Goal: Find specific page/section: Find specific page/section

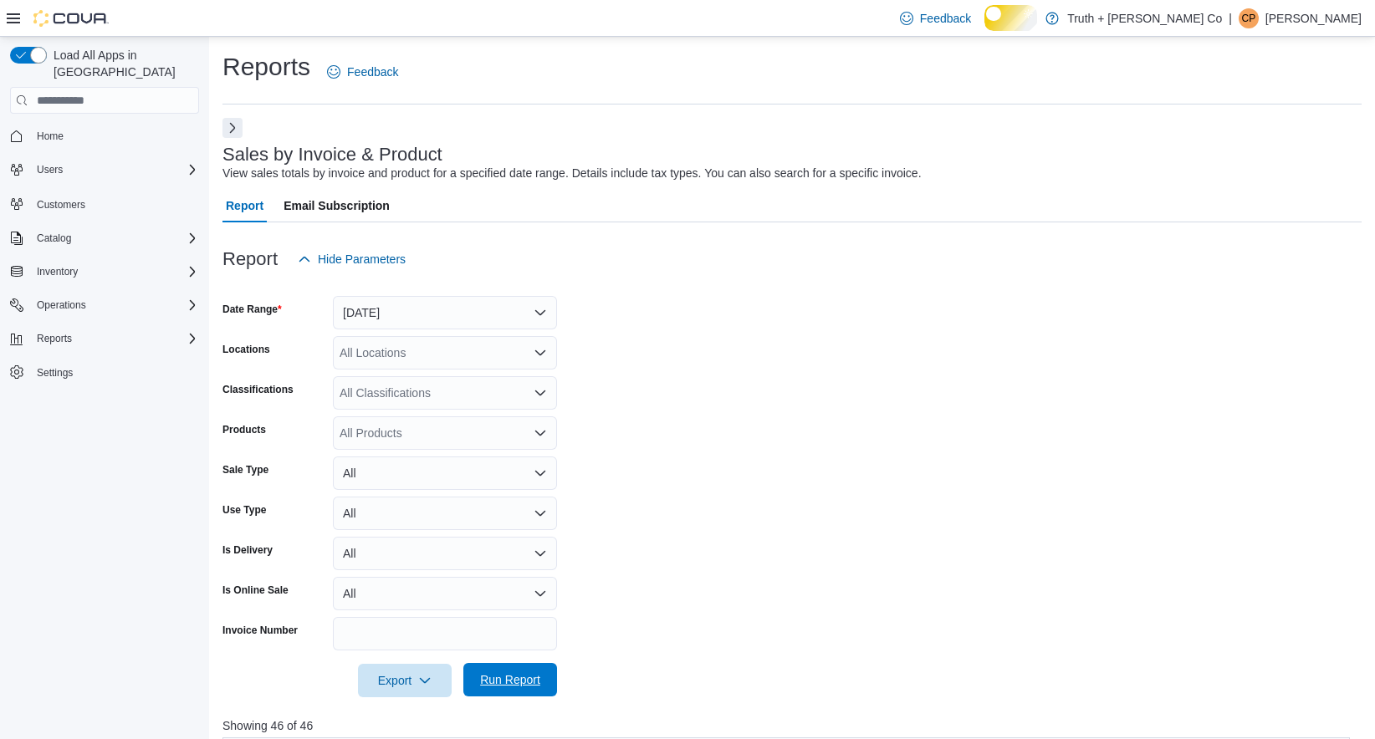
scroll to position [647, 0]
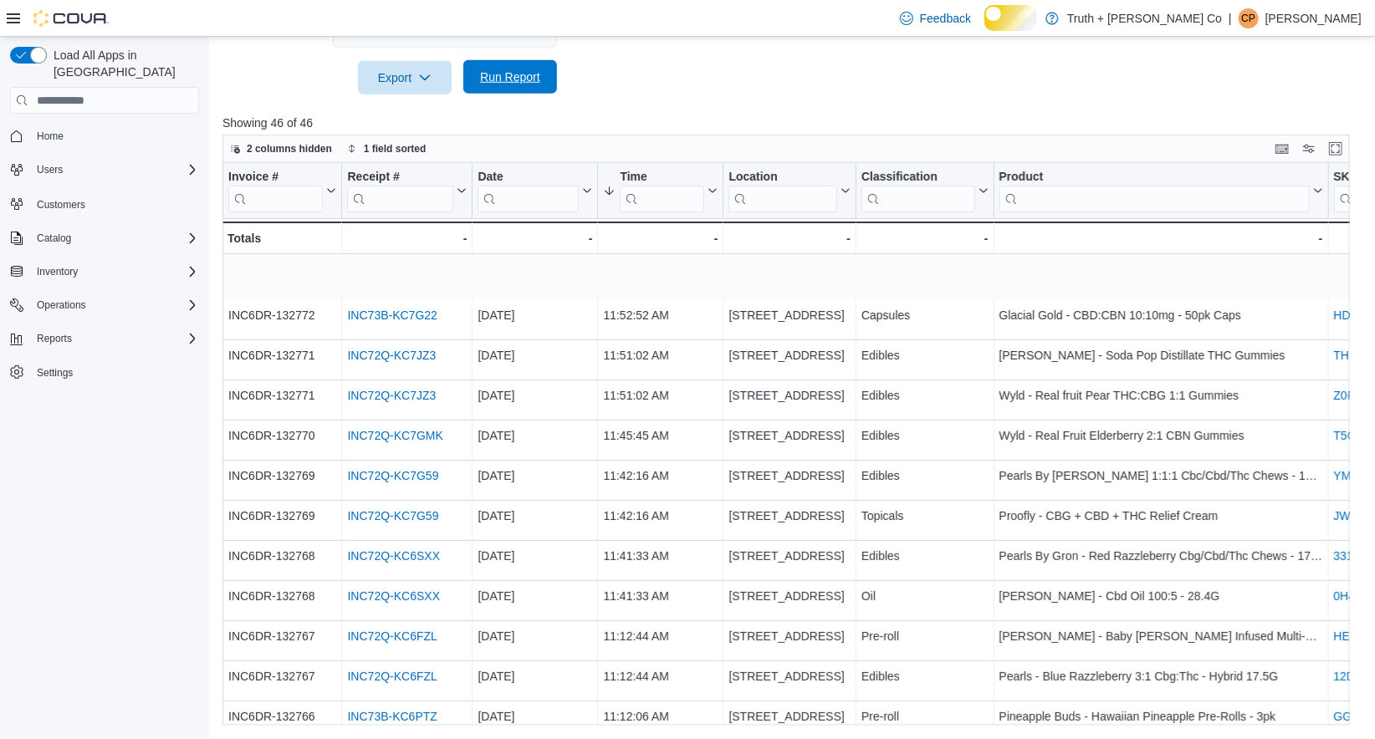
click at [491, 69] on span "Run Report" at bounding box center [510, 77] width 60 height 17
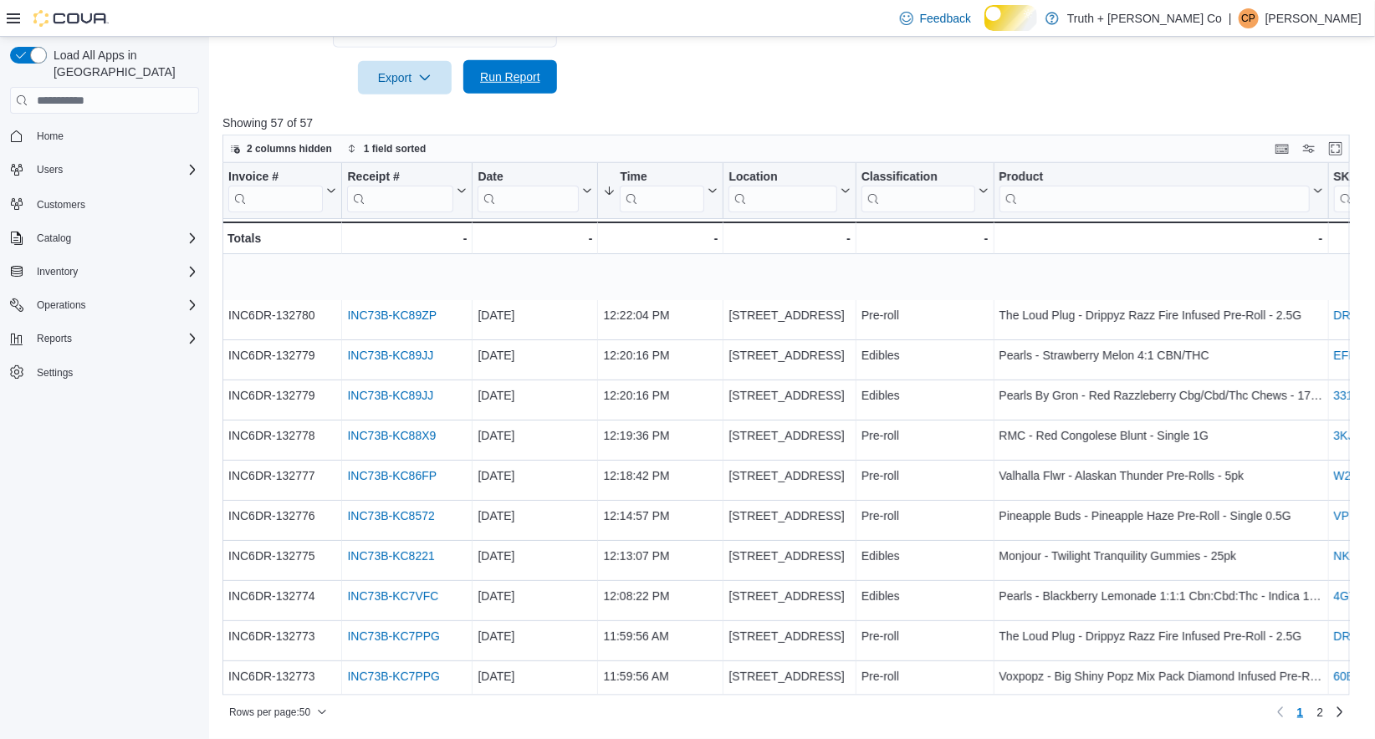
click at [497, 69] on span "Run Report" at bounding box center [510, 77] width 60 height 17
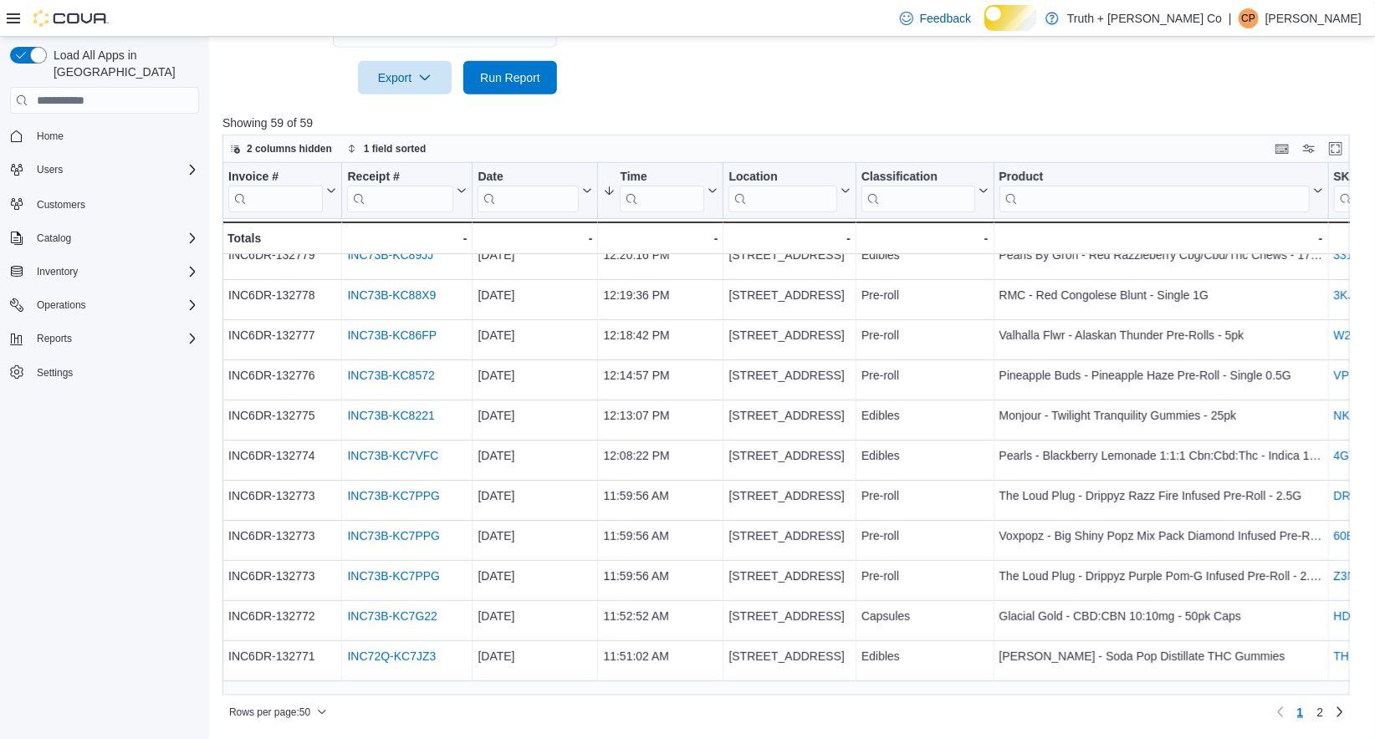
scroll to position [0, 0]
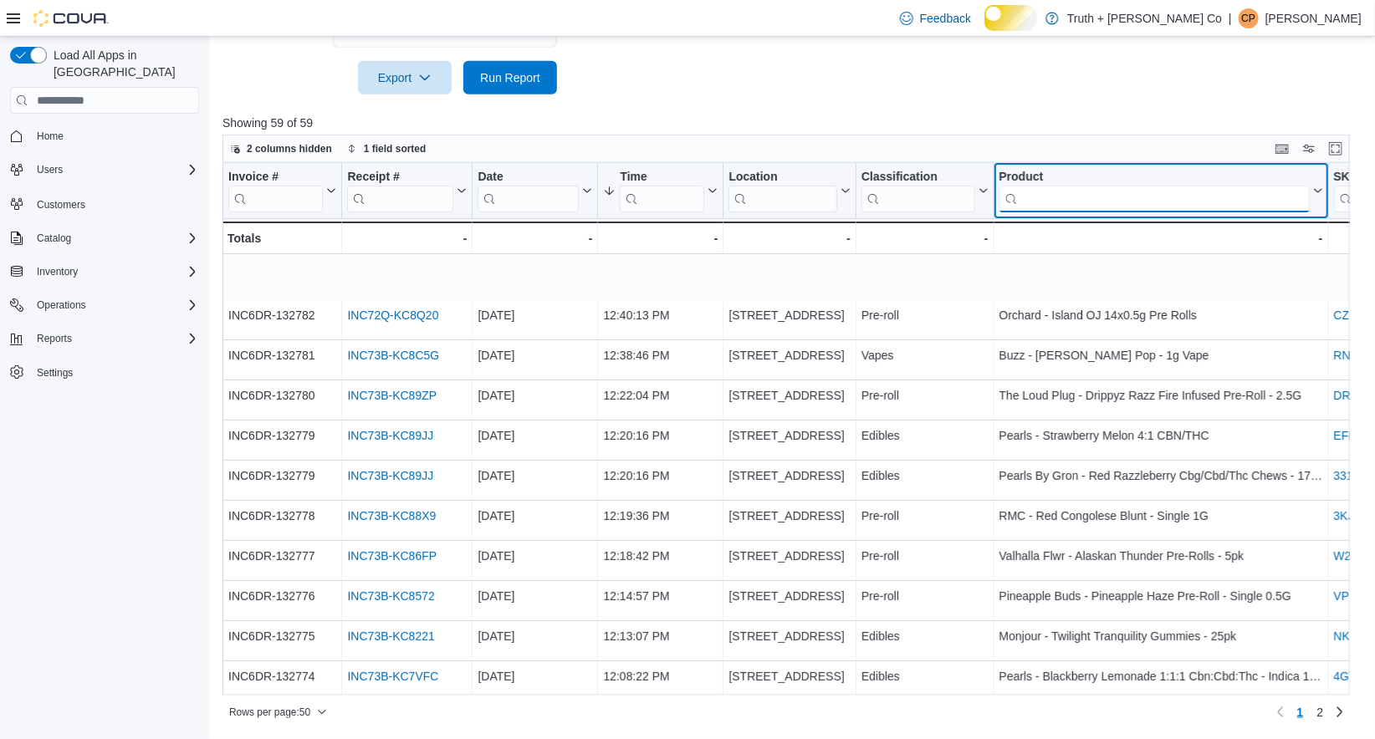
click at [1060, 212] on input "search" at bounding box center [1154, 199] width 310 height 27
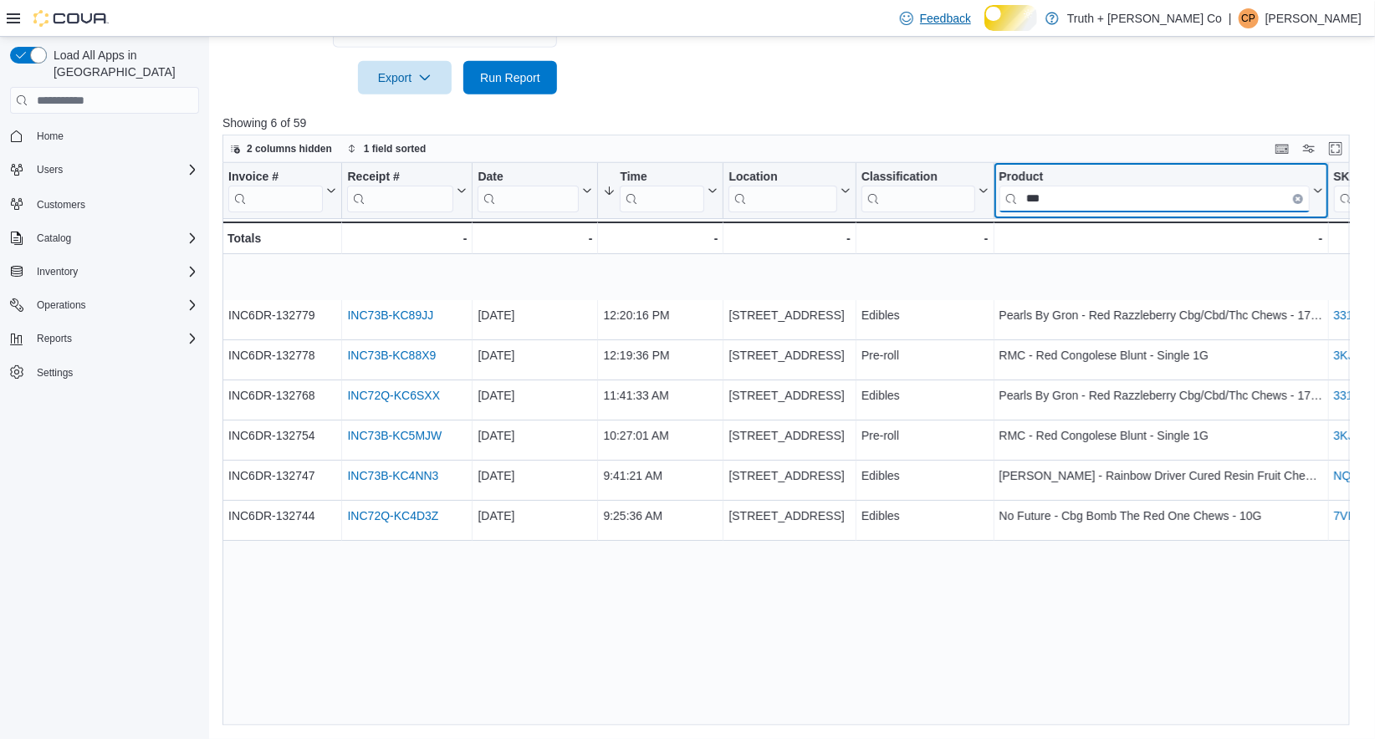
type input "***"
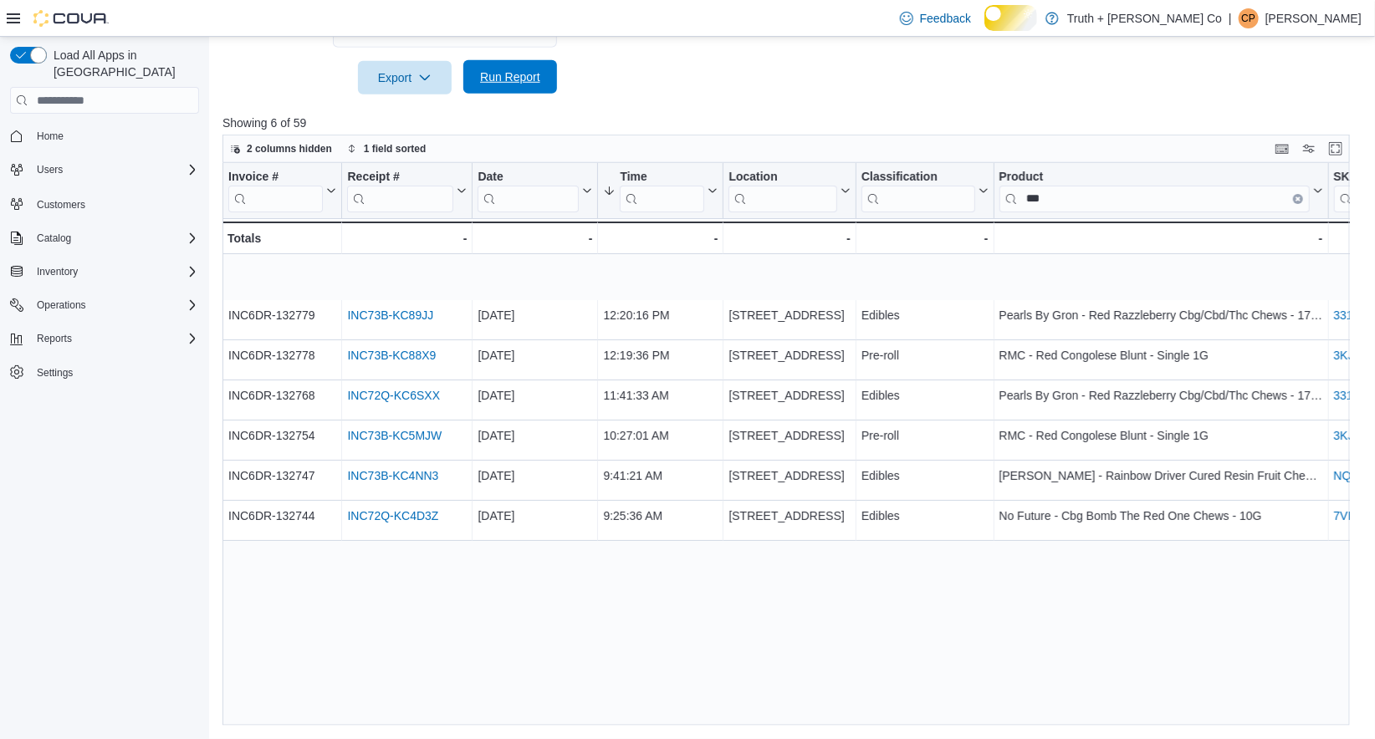
click at [504, 69] on span "Run Report" at bounding box center [510, 77] width 60 height 17
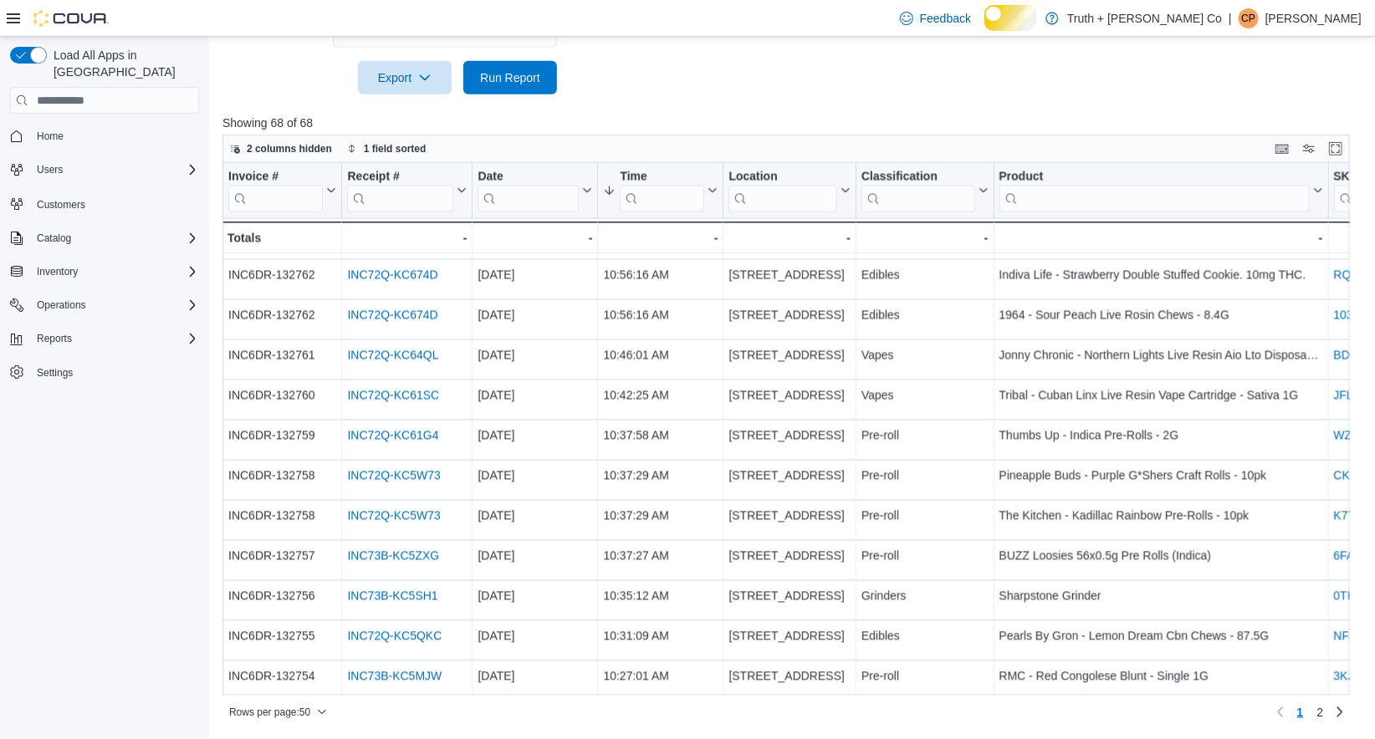
scroll to position [1613, 0]
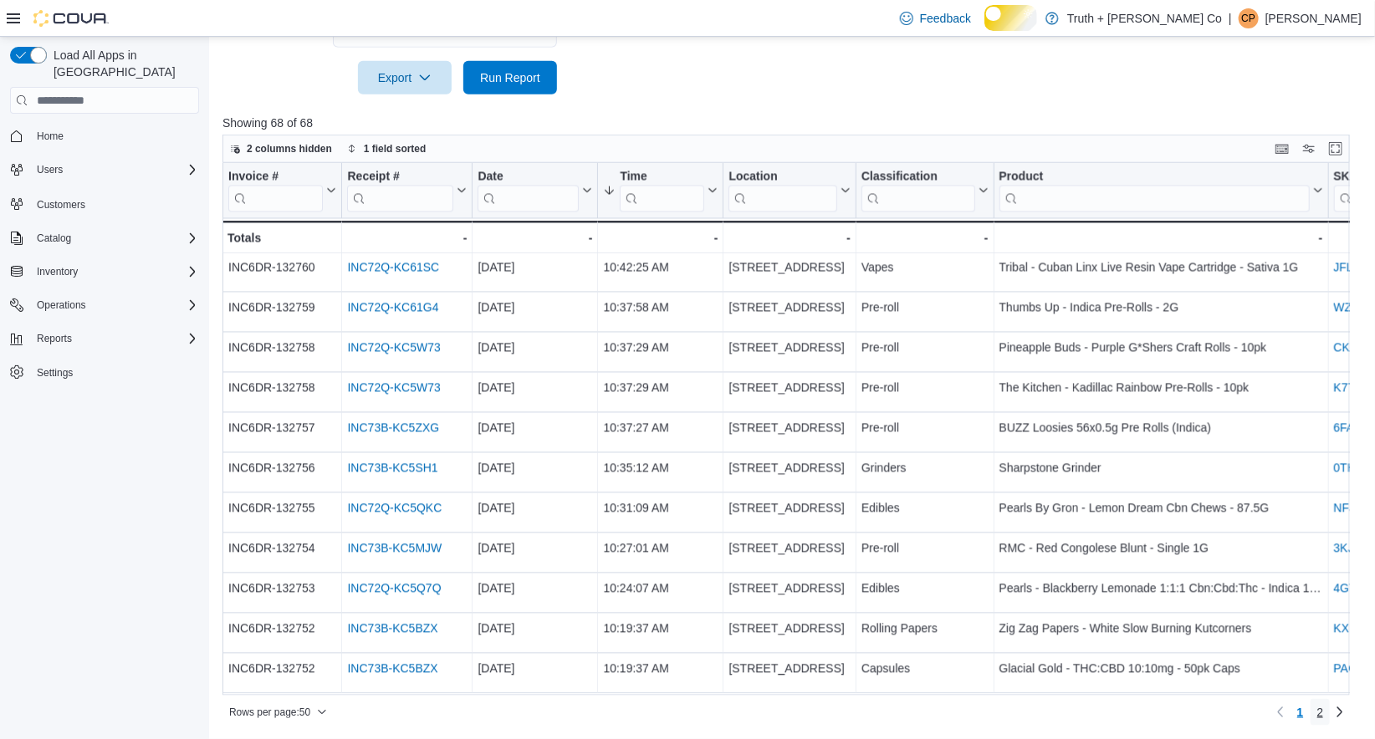
click at [1317, 711] on span "2" at bounding box center [1320, 712] width 7 height 17
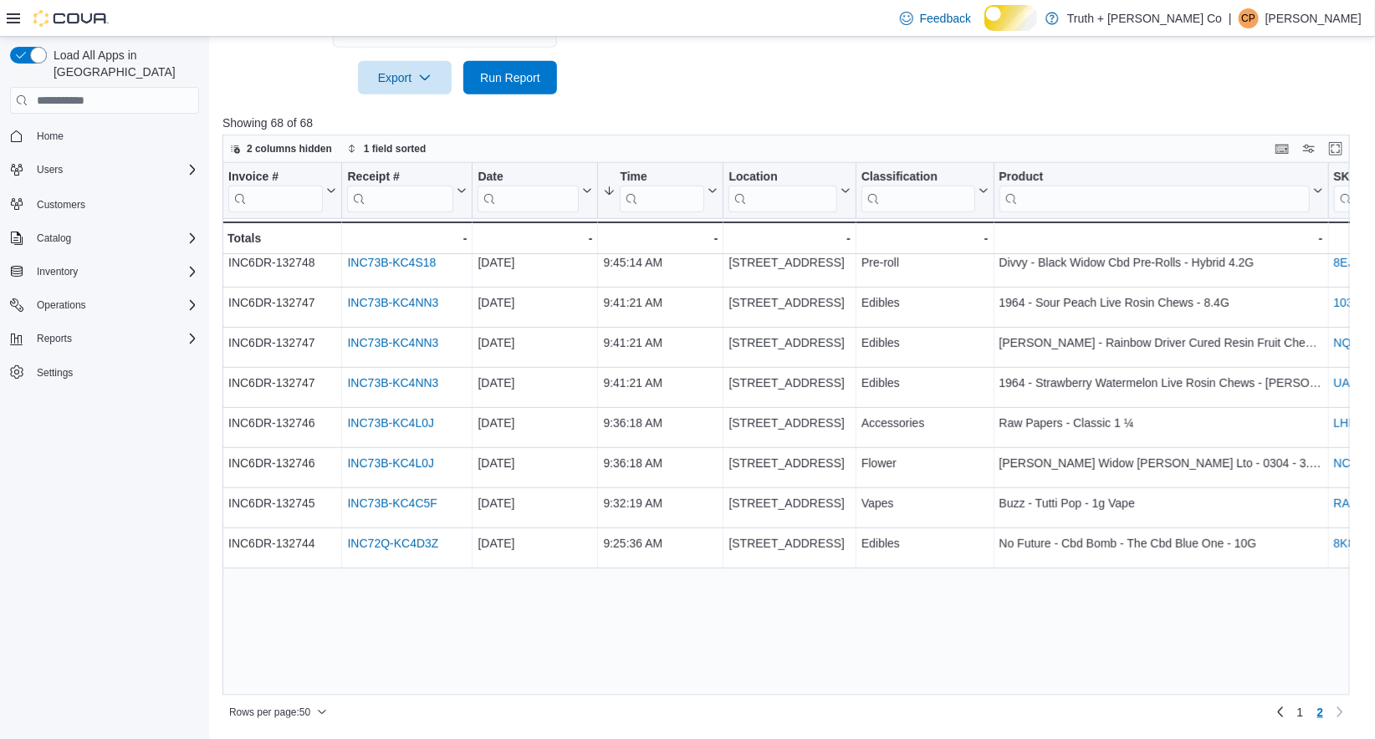
scroll to position [0, 0]
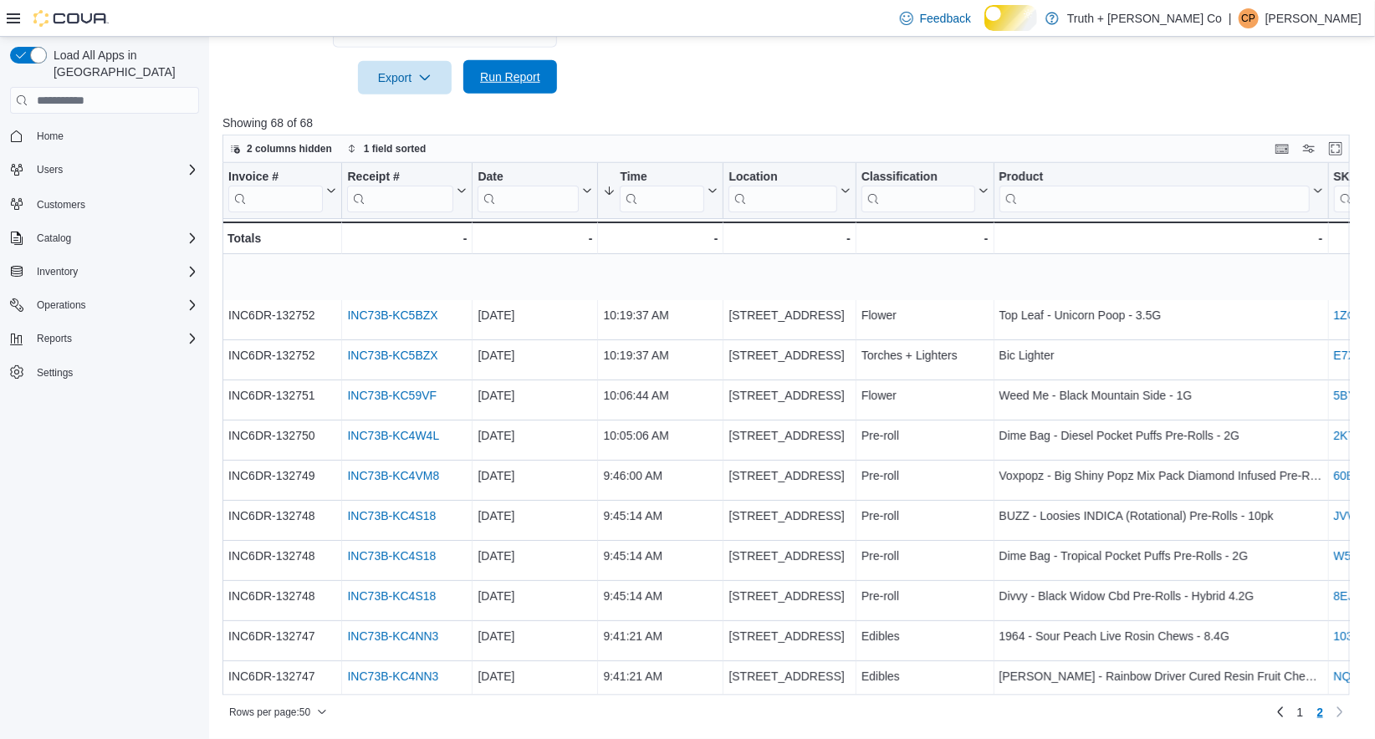
click at [511, 69] on span "Run Report" at bounding box center [510, 77] width 60 height 17
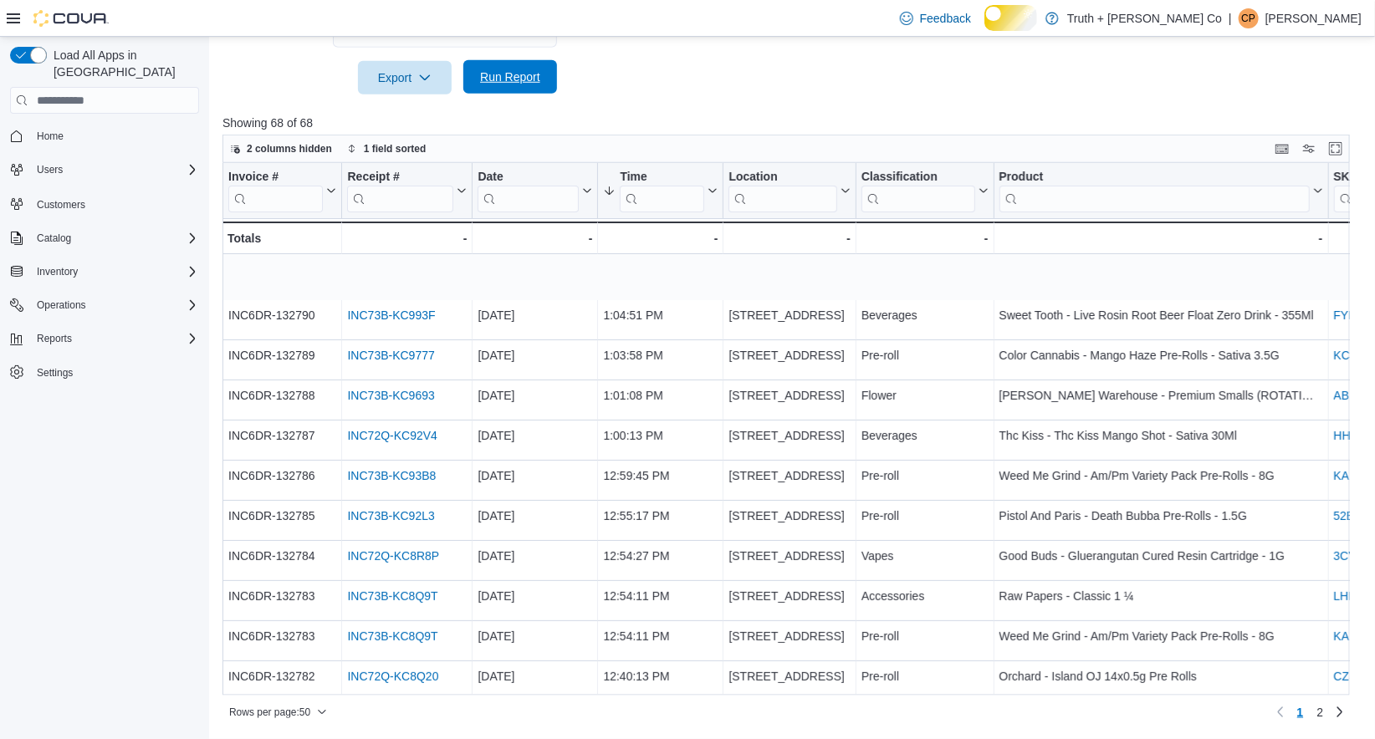
click at [502, 69] on span "Run Report" at bounding box center [510, 77] width 60 height 17
click at [498, 75] on span "Run Report" at bounding box center [510, 77] width 60 height 17
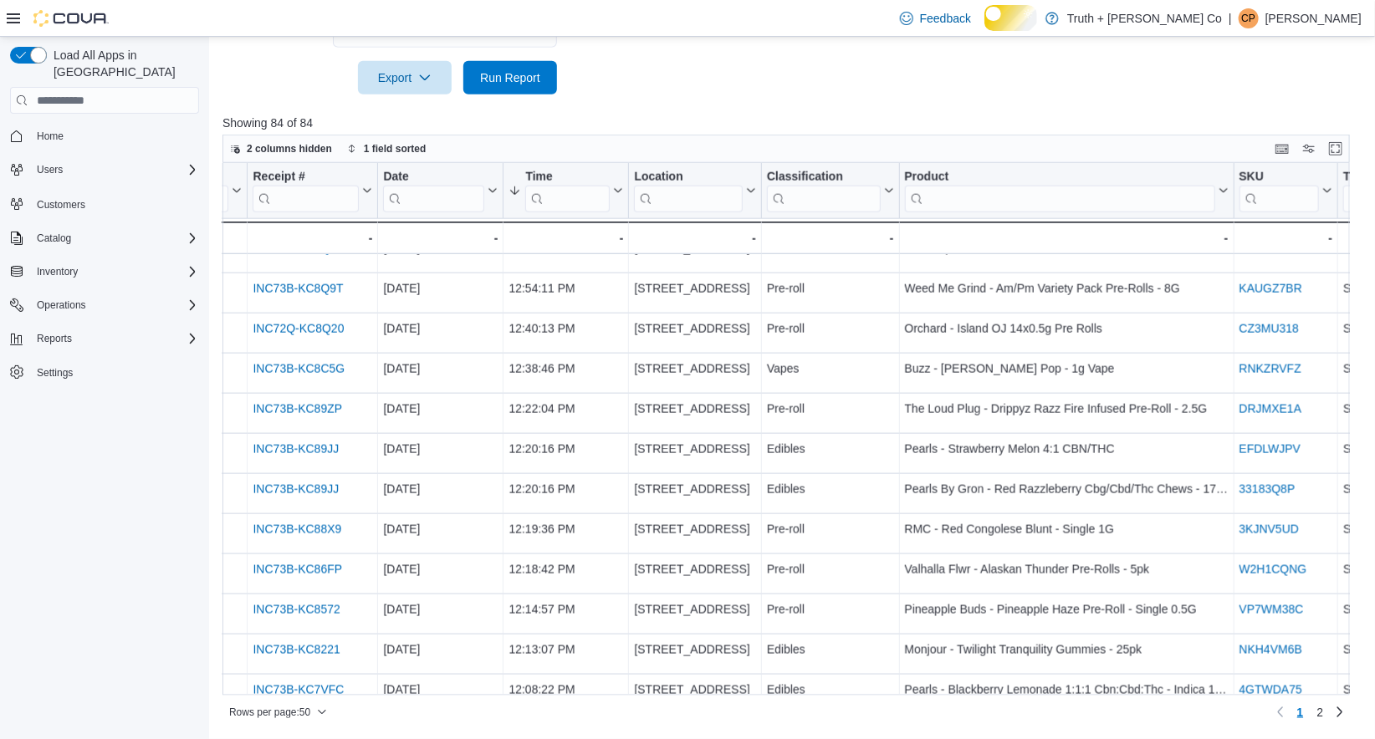
scroll to position [990, 0]
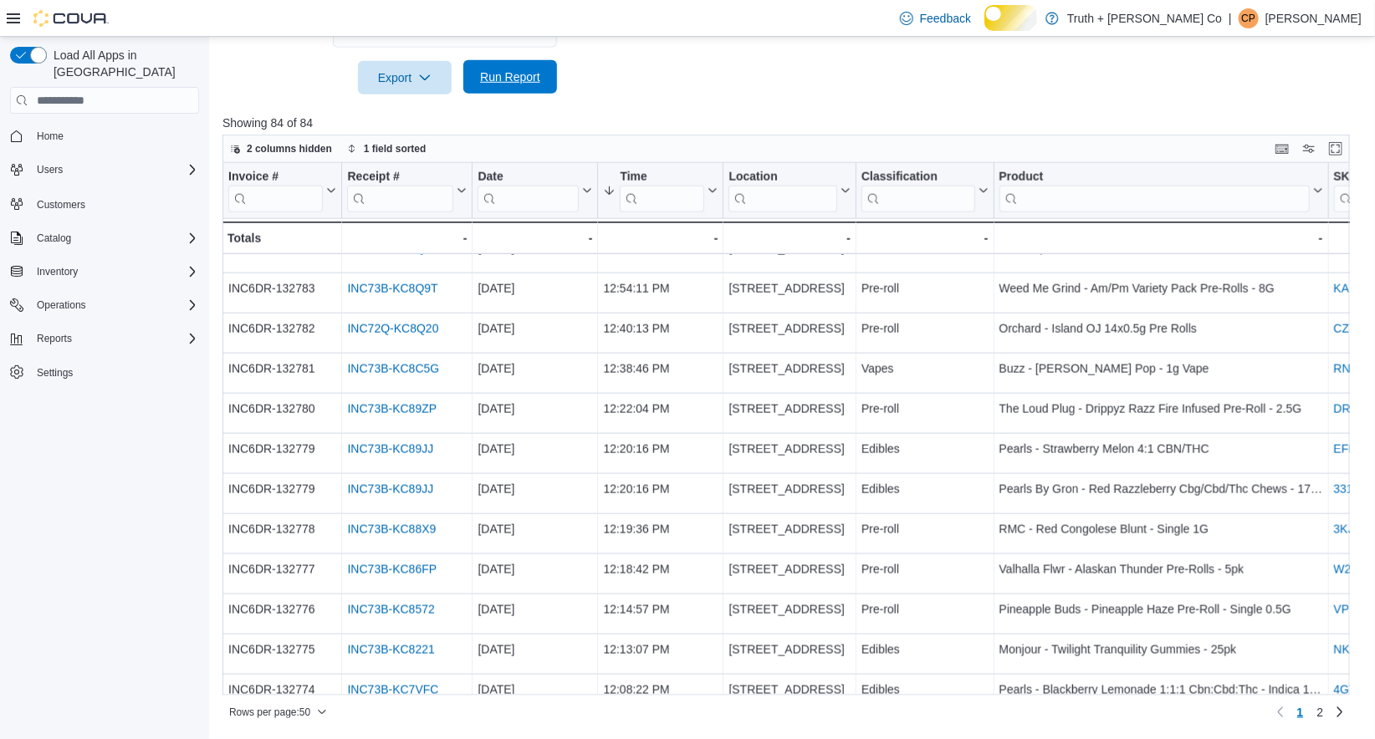
click at [507, 69] on span "Run Report" at bounding box center [510, 77] width 60 height 17
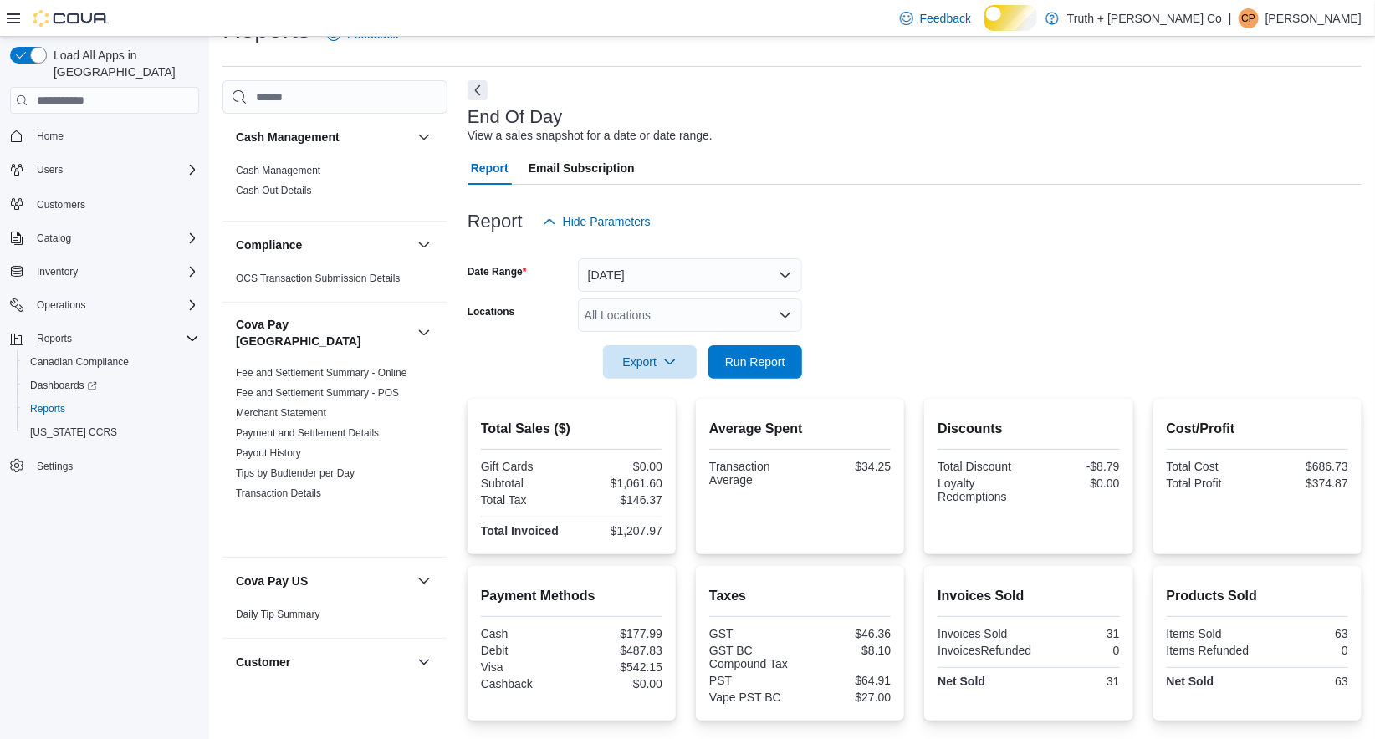
scroll to position [1785, 0]
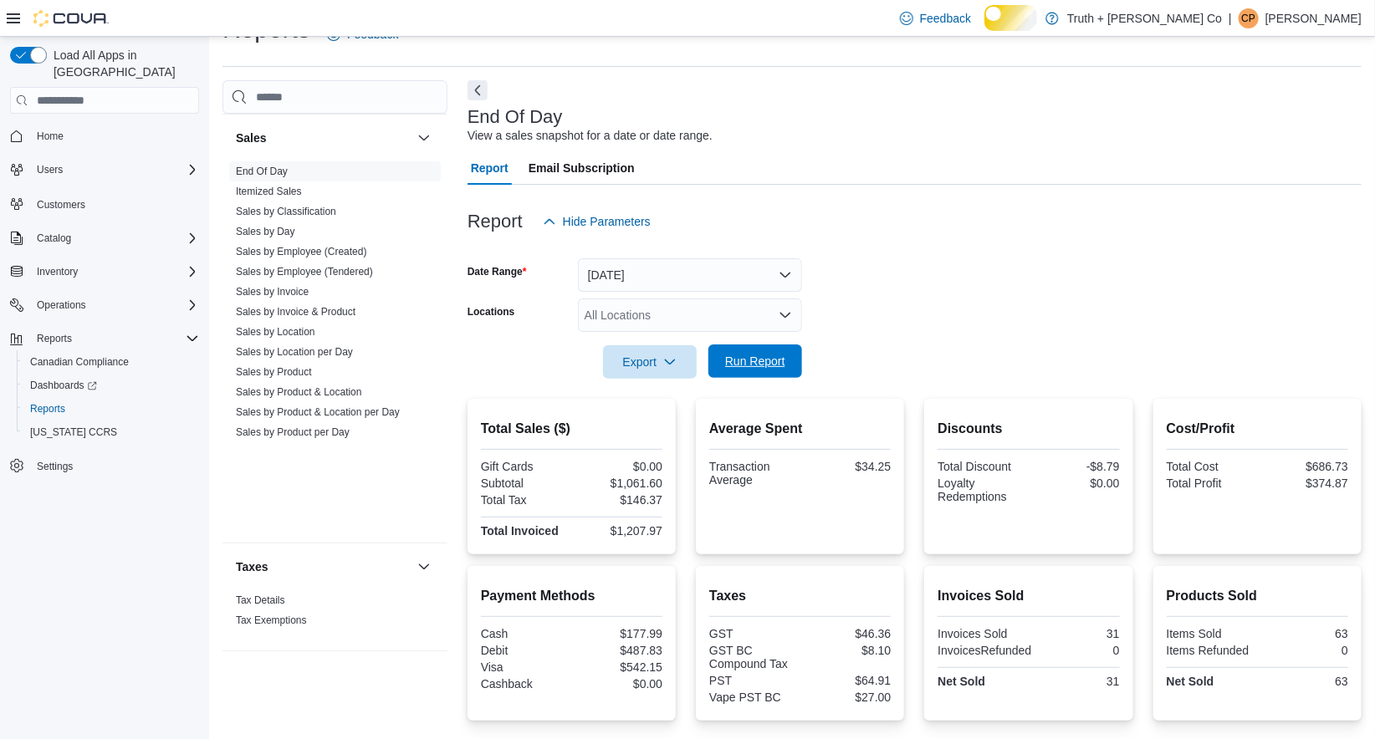
click at [759, 370] on span "Run Report" at bounding box center [755, 361] width 60 height 17
click at [752, 370] on span "Run Report" at bounding box center [755, 361] width 60 height 17
click at [733, 370] on span "Run Report" at bounding box center [755, 361] width 60 height 17
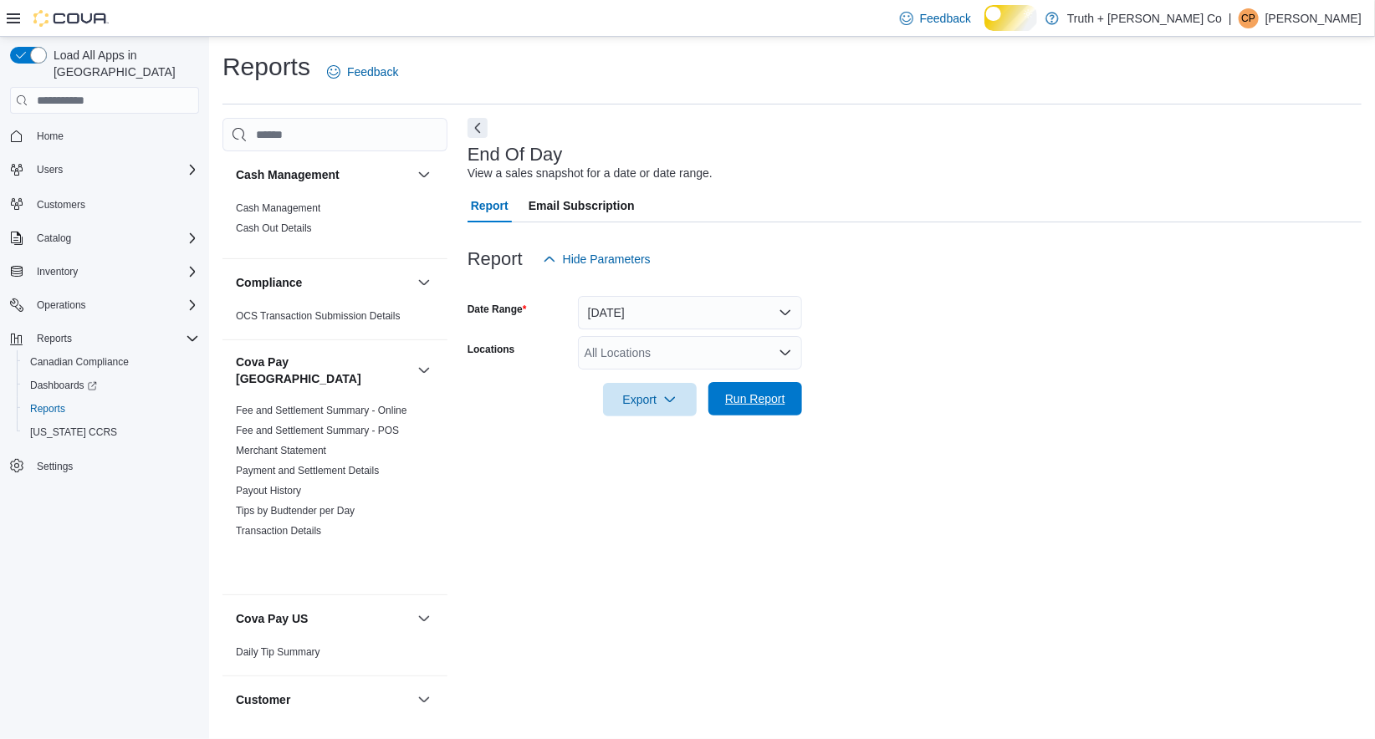
click at [774, 407] on span "Run Report" at bounding box center [755, 399] width 60 height 17
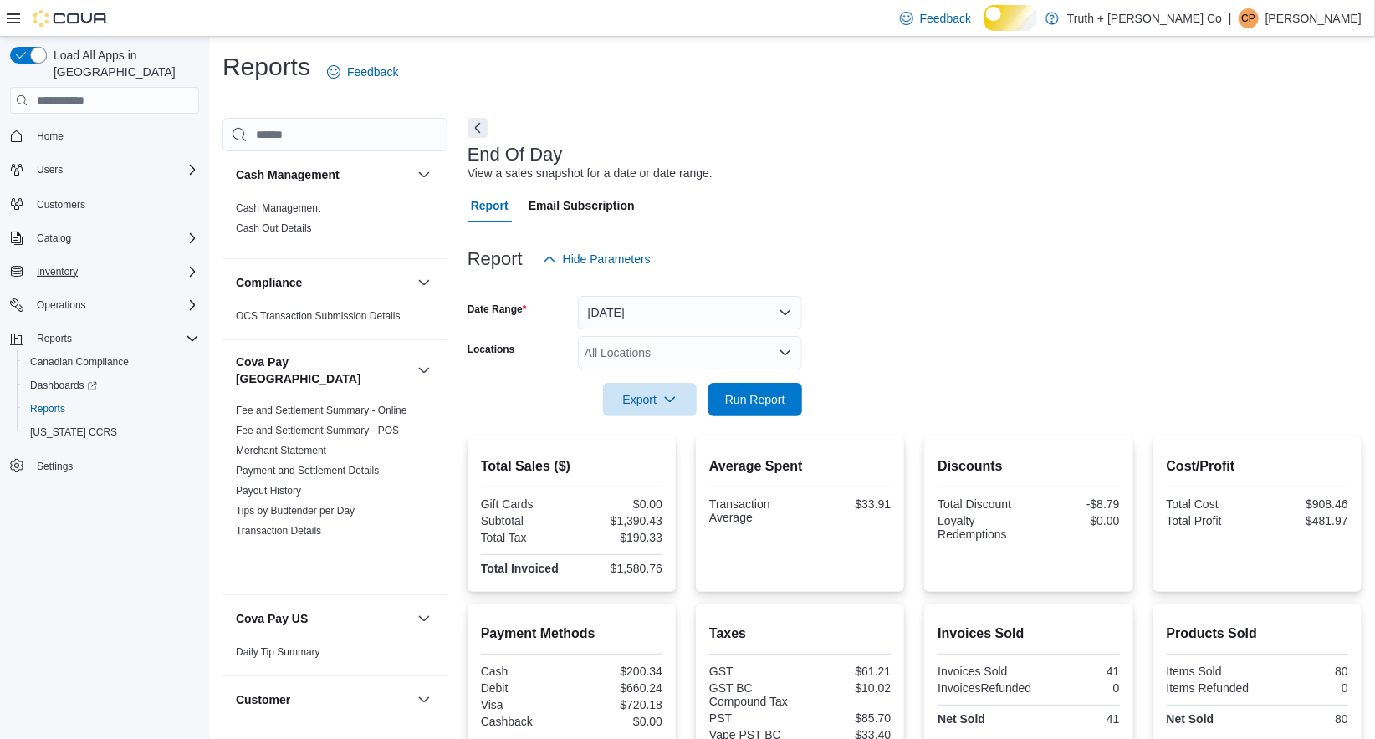
click at [78, 274] on span "Inventory" at bounding box center [57, 271] width 41 height 13
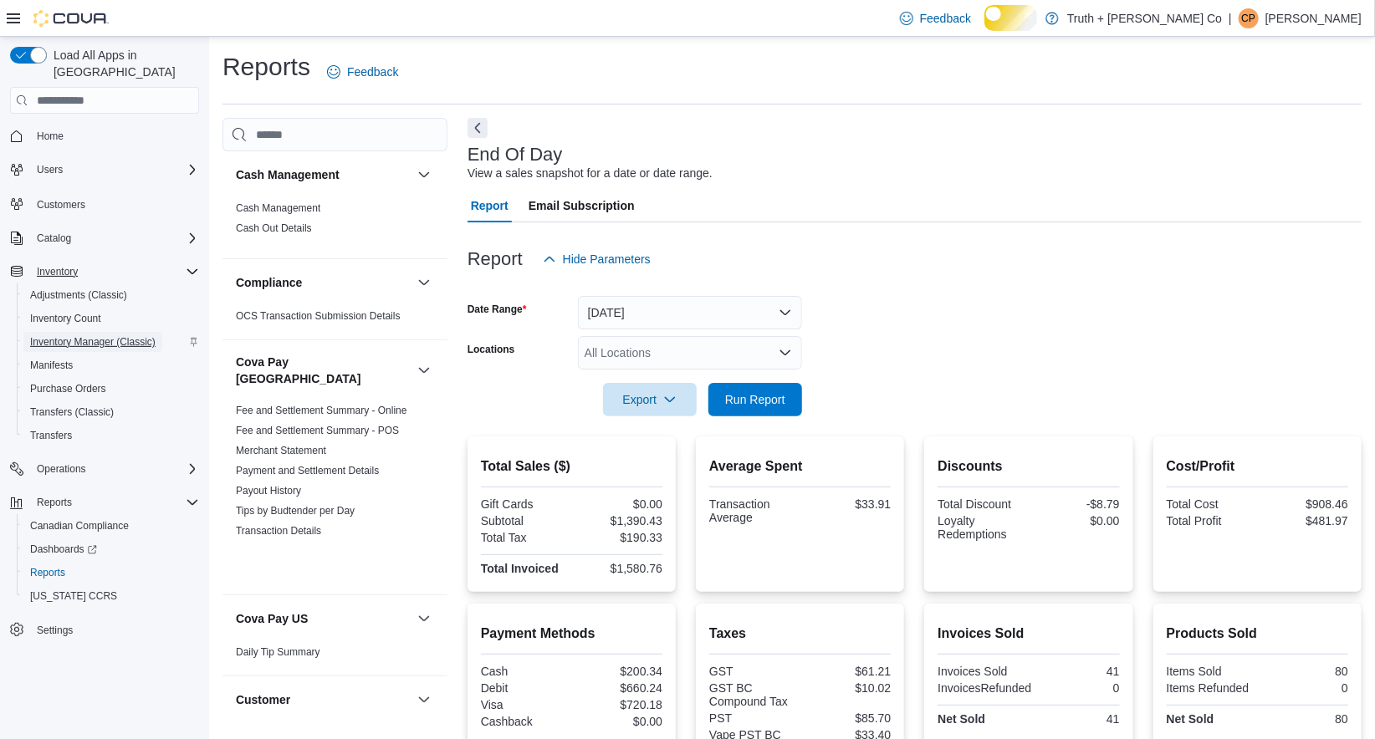
click at [94, 347] on span "Inventory Manager (Classic)" at bounding box center [92, 341] width 125 height 13
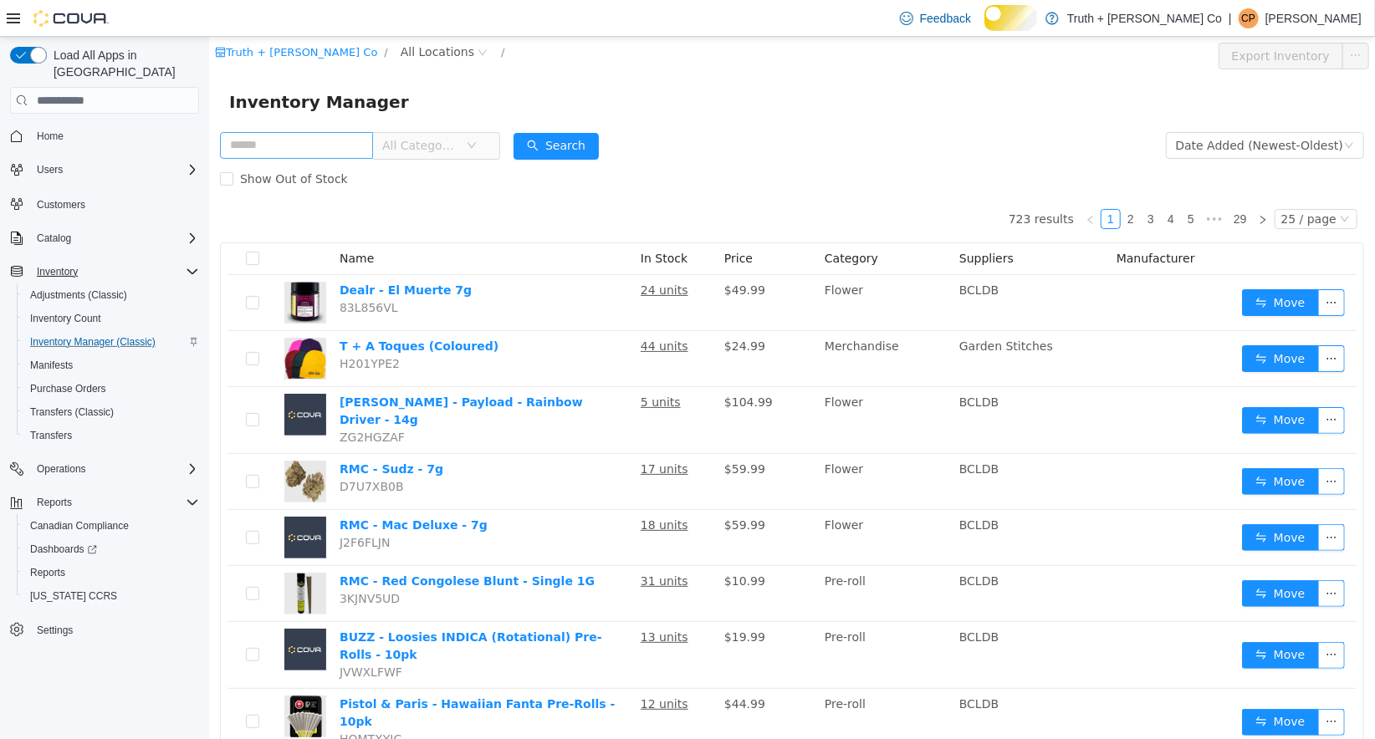
click at [344, 141] on input "text" at bounding box center [295, 145] width 153 height 27
type input "*********"
click at [579, 140] on button "Search" at bounding box center [555, 146] width 85 height 27
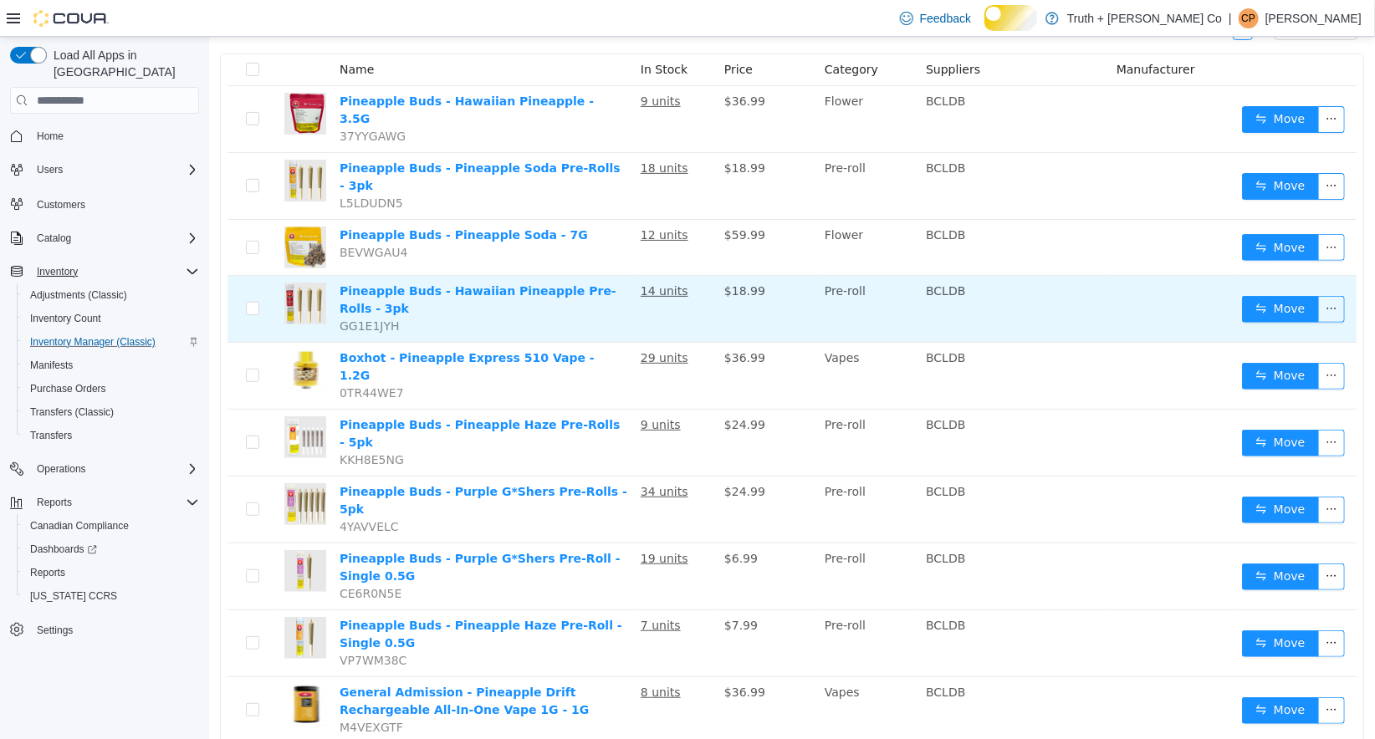
scroll to position [240, 0]
